Goal: Find specific page/section: Find specific page/section

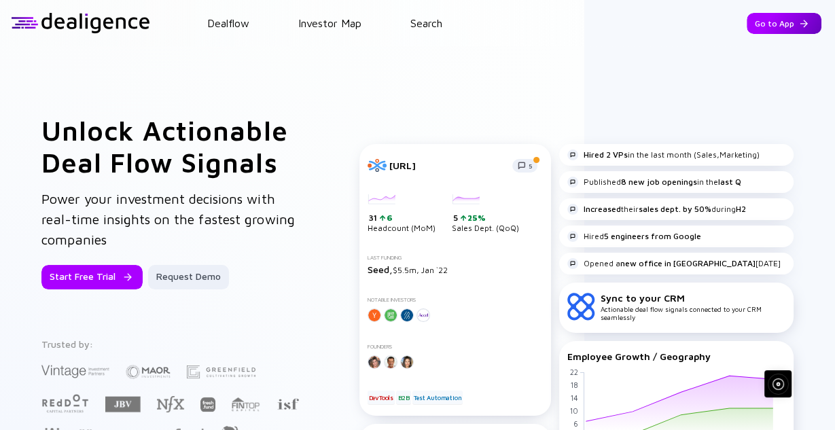
click at [758, 31] on div "Go to App" at bounding box center [784, 23] width 75 height 21
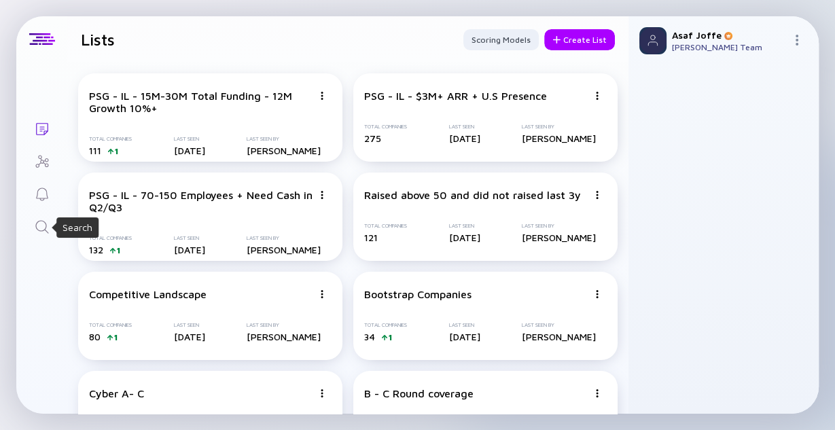
click at [37, 226] on icon "Search" at bounding box center [42, 227] width 16 height 16
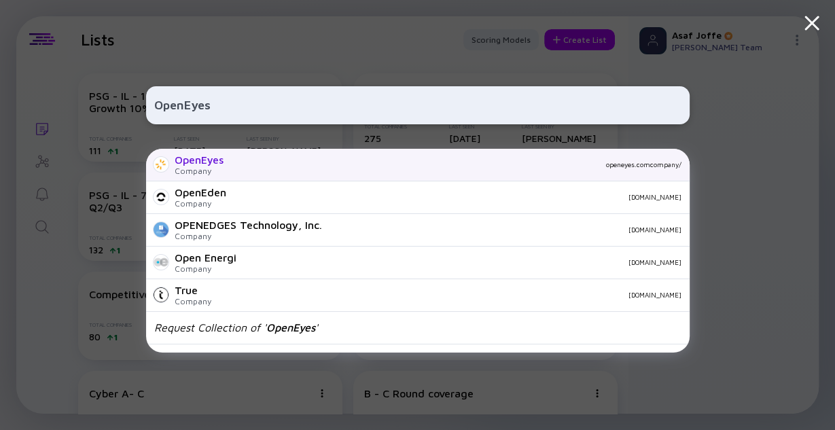
type input "OpenEyes"
click at [190, 156] on div "OpenEyes" at bounding box center [199, 160] width 49 height 12
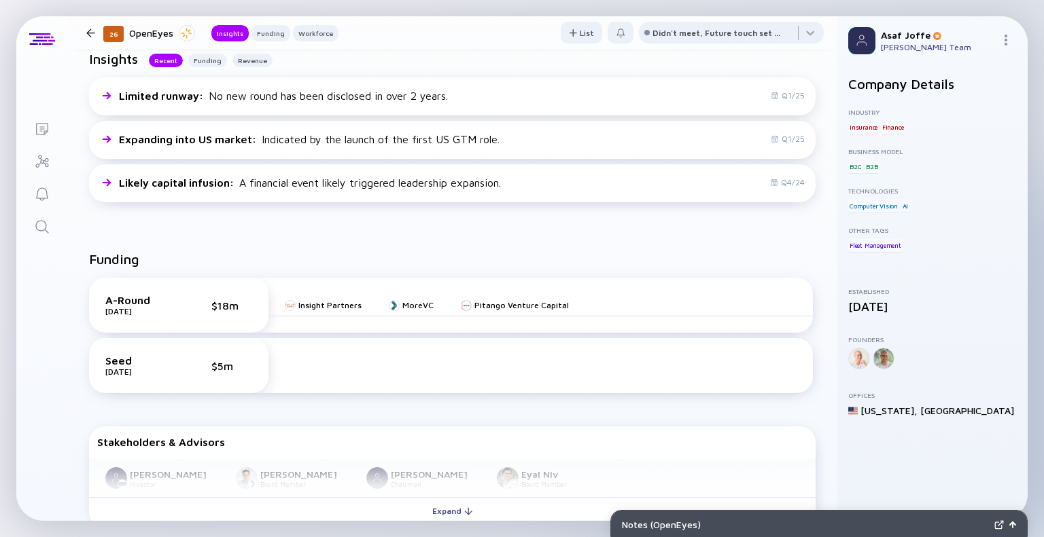
scroll to position [317, 0]
drag, startPoint x: 556, startPoint y: 3, endPoint x: 737, endPoint y: 219, distance: 281.8
click at [737, 219] on div "Insights Recent Funding Revenue Limited runway : No new round has been disclose…" at bounding box center [452, 129] width 770 height 200
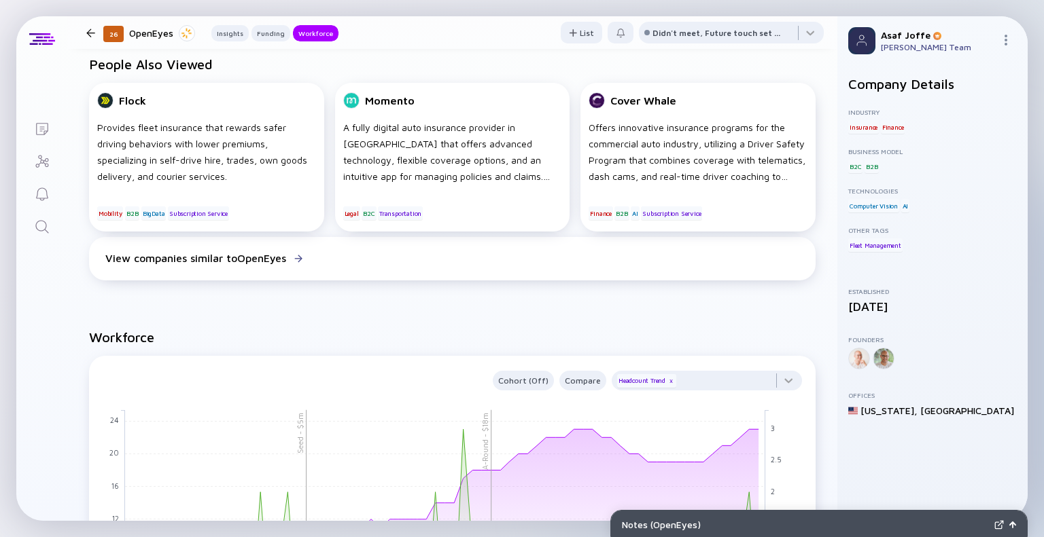
scroll to position [1050, 0]
